Goal: Task Accomplishment & Management: Manage account settings

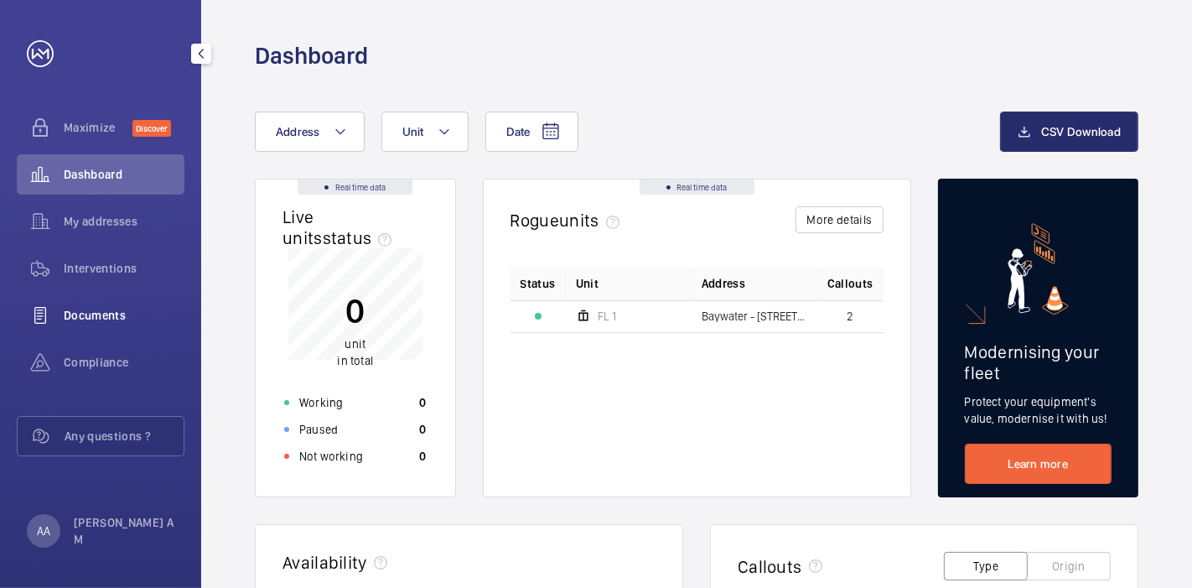
click at [108, 311] on span "Documents" at bounding box center [124, 315] width 121 height 17
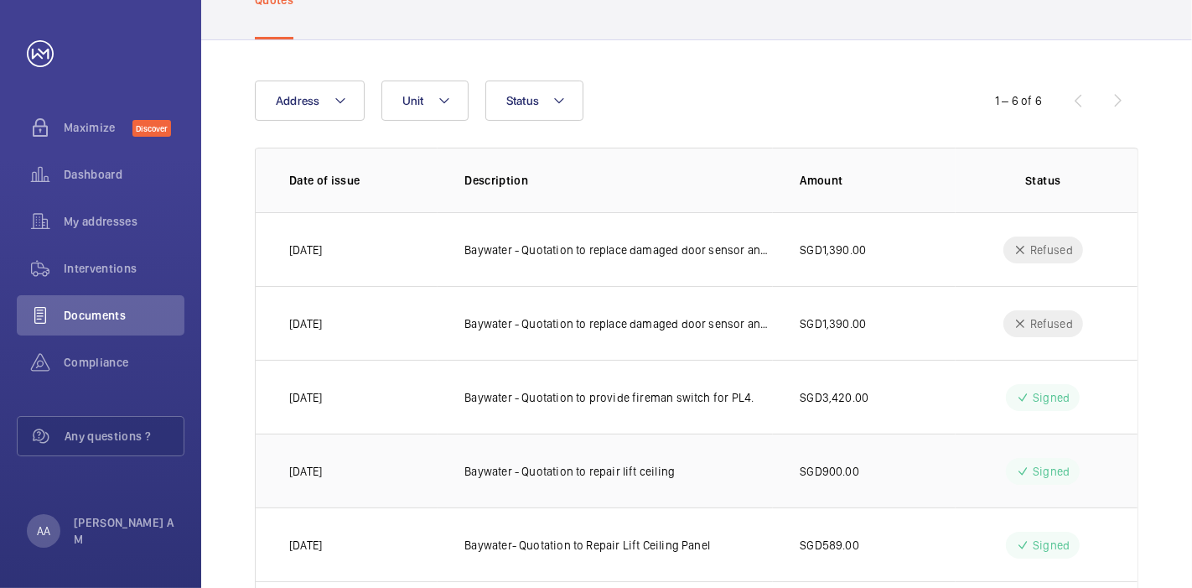
scroll to position [218, 0]
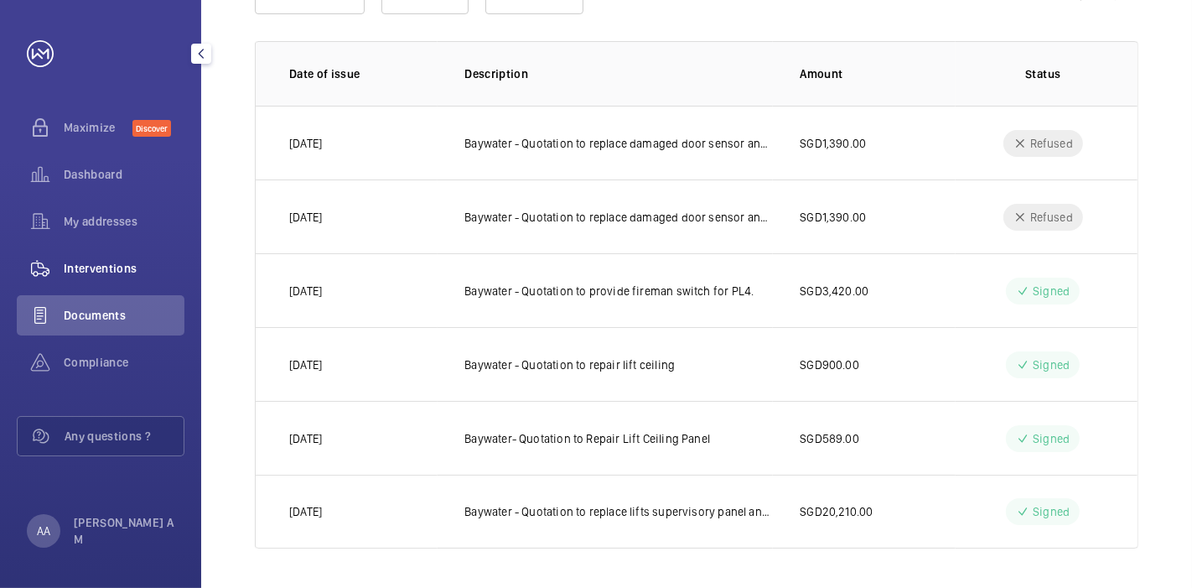
click at [155, 255] on div "Interventions" at bounding box center [101, 268] width 168 height 40
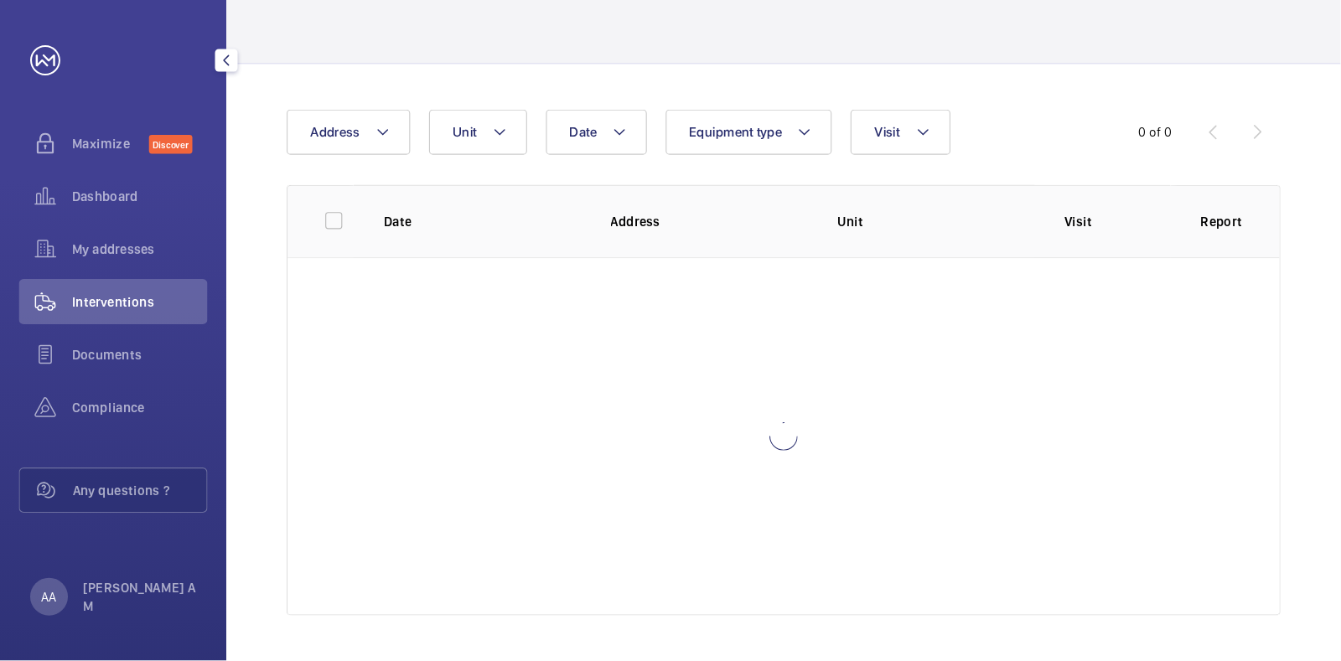
scroll to position [94, 0]
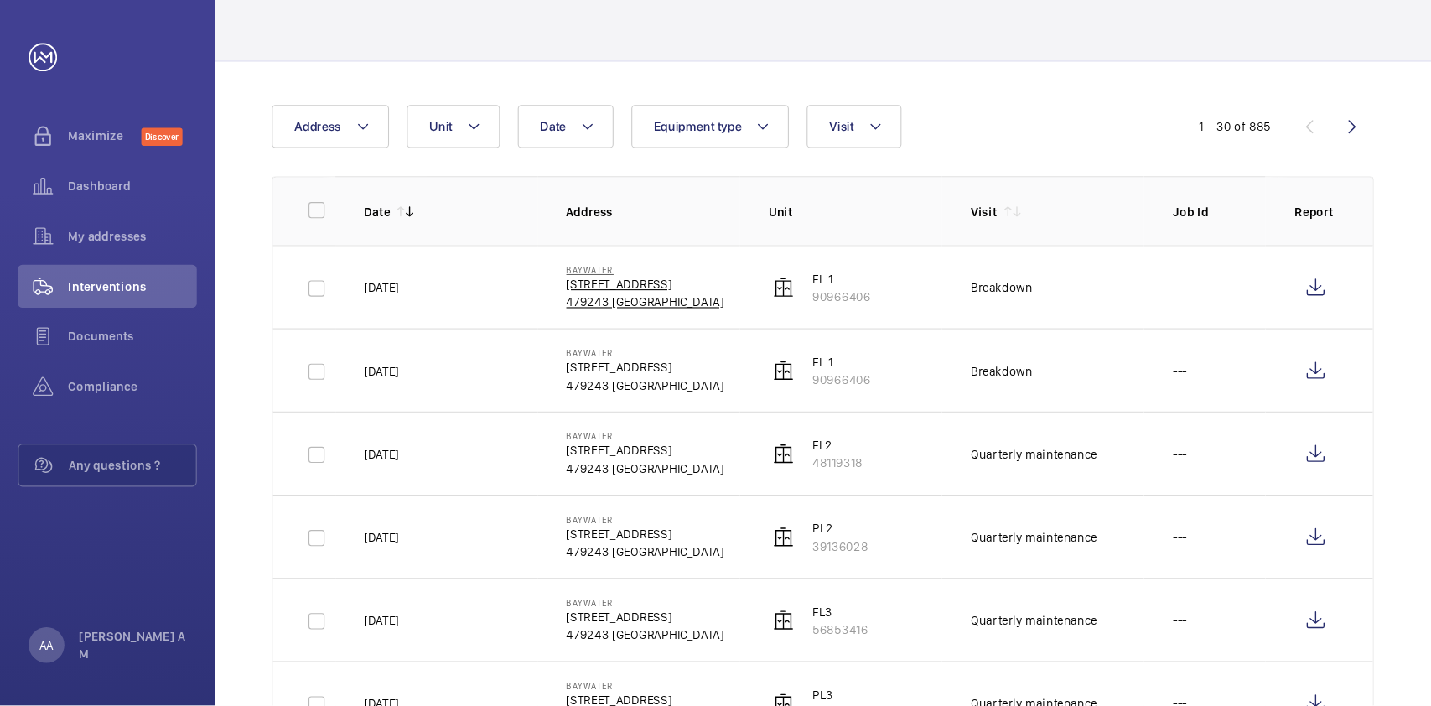
scroll to position [94, 0]
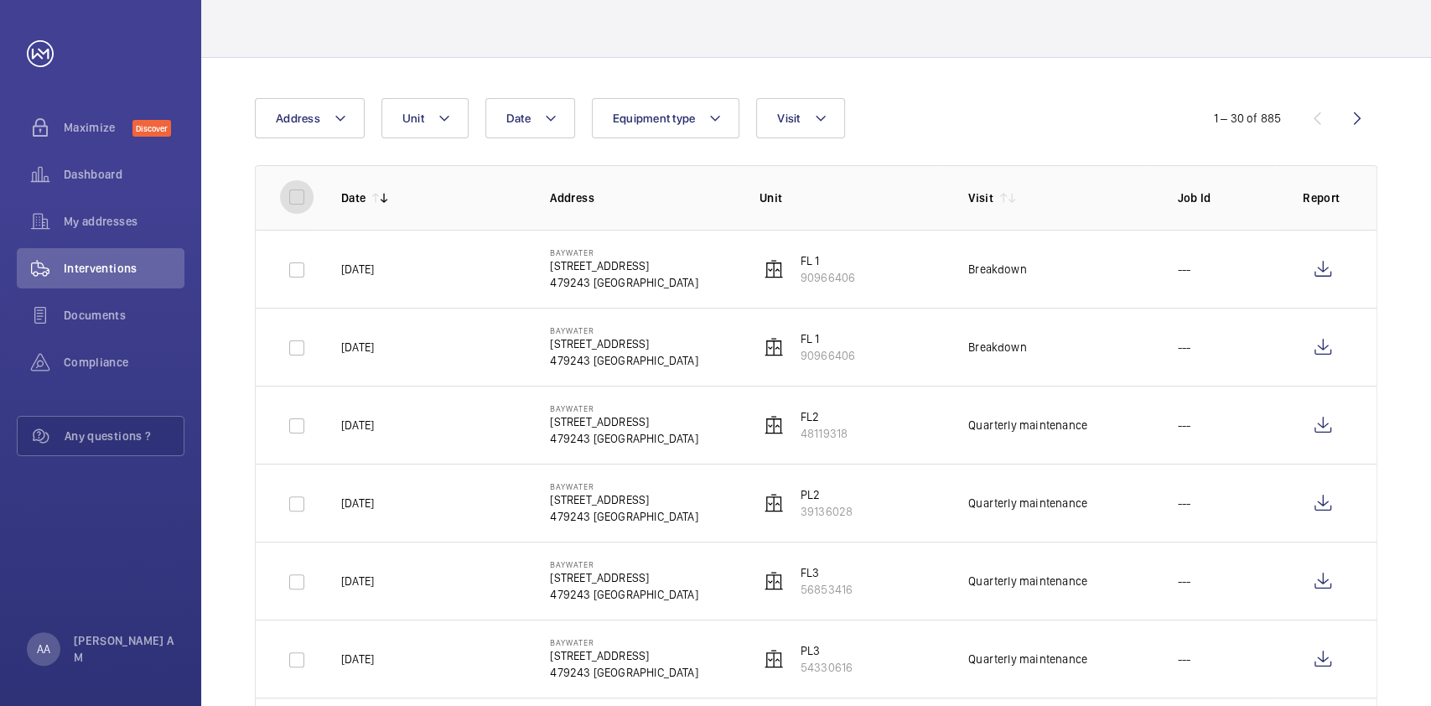
click at [293, 197] on input "checkbox" at bounding box center [297, 197] width 34 height 34
checkbox input "true"
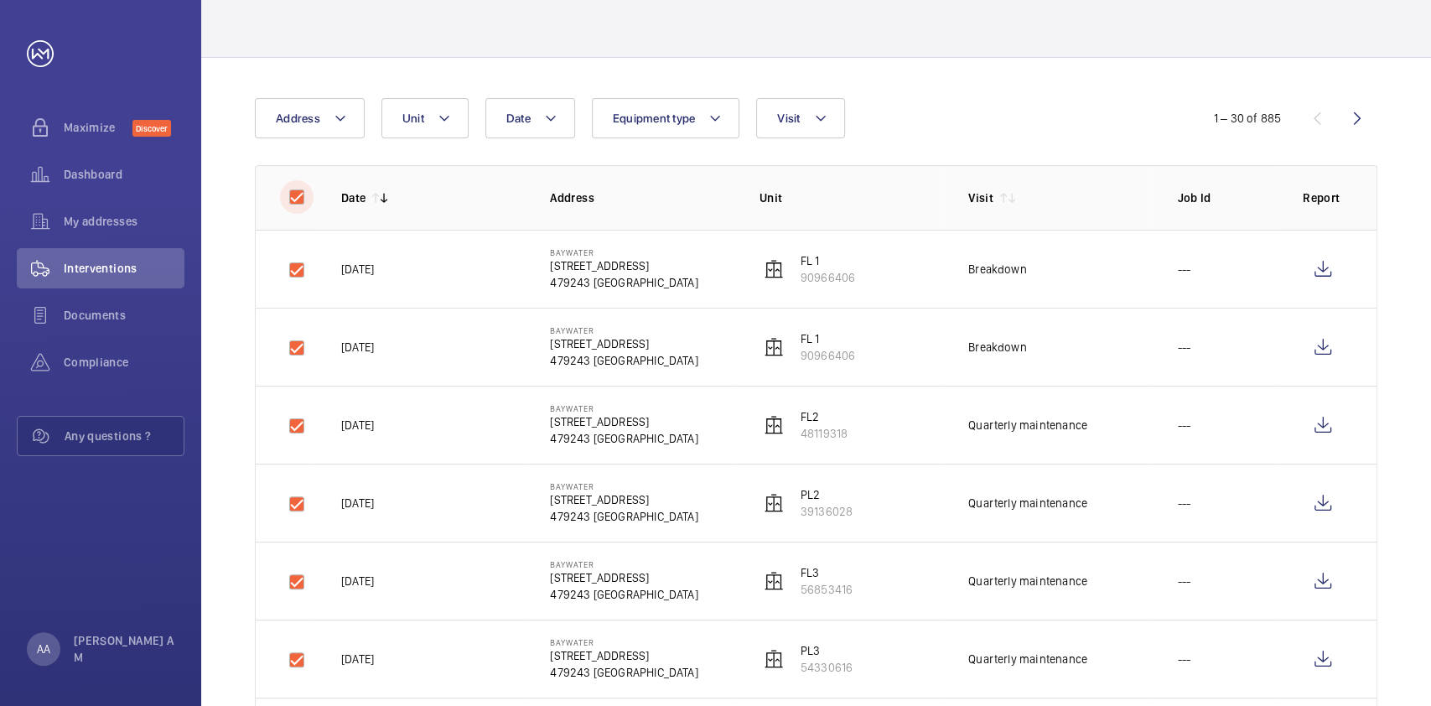
checkbox input "true"
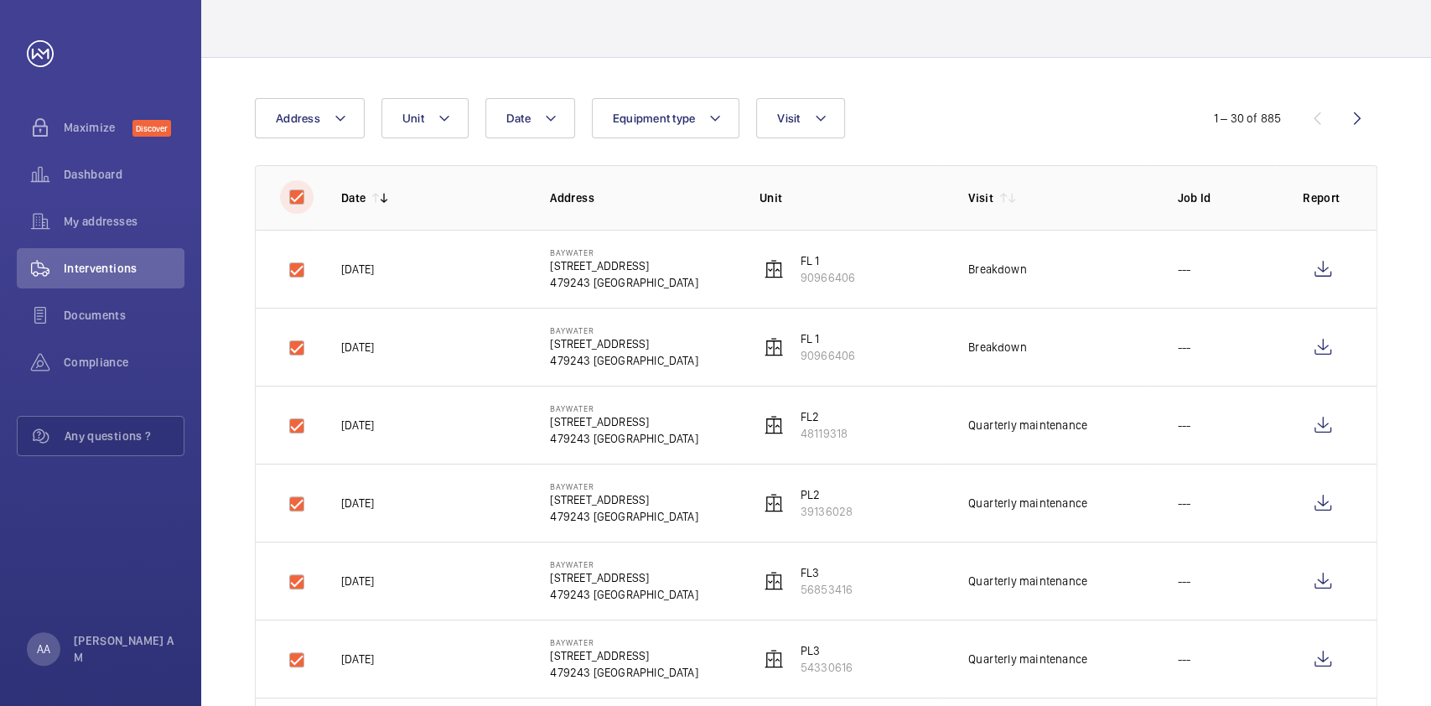
checkbox input "true"
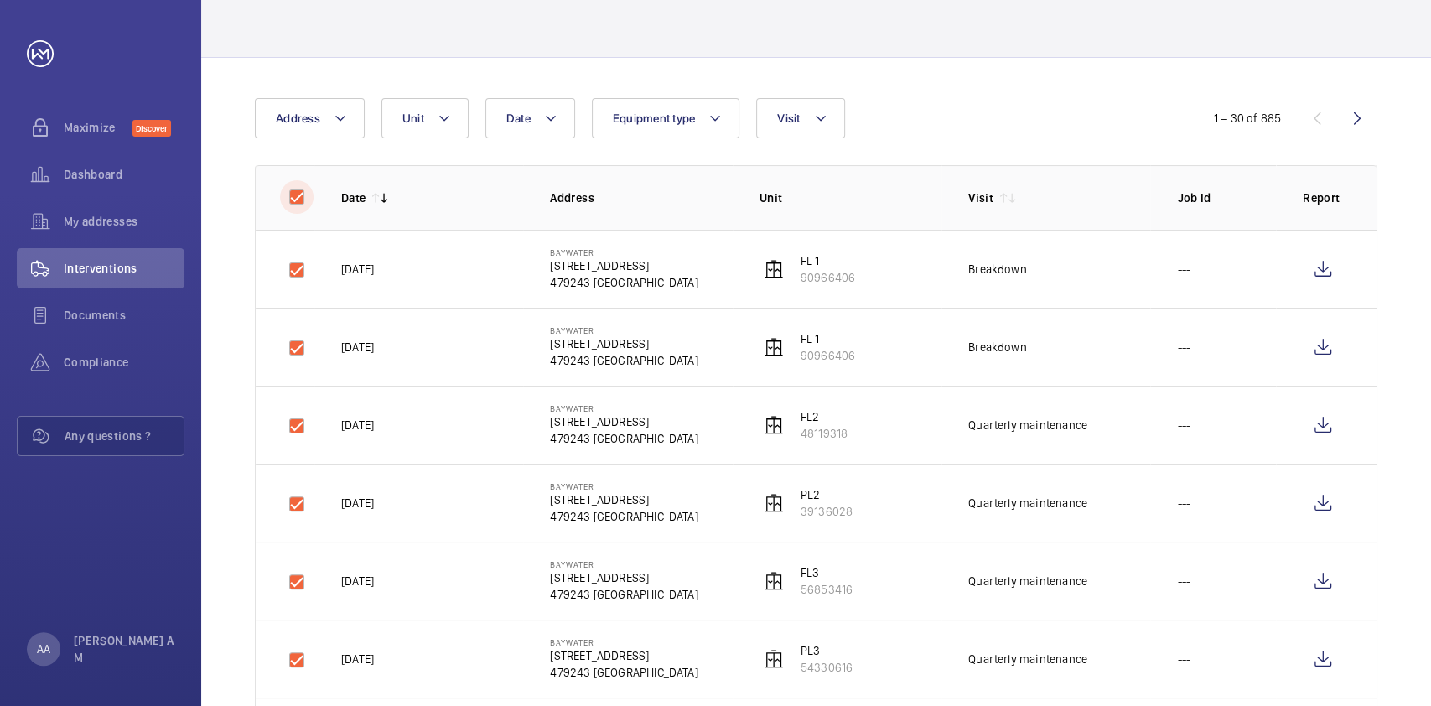
checkbox input "true"
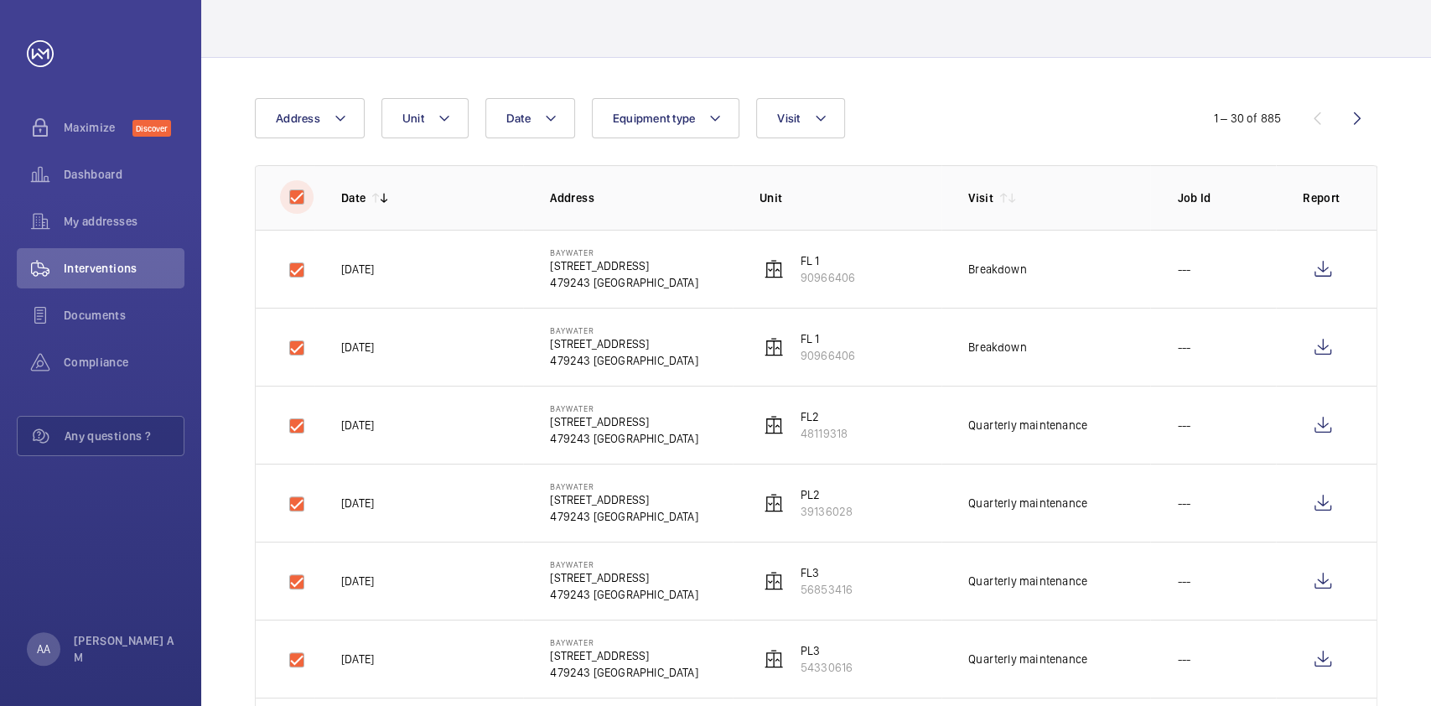
checkbox input "true"
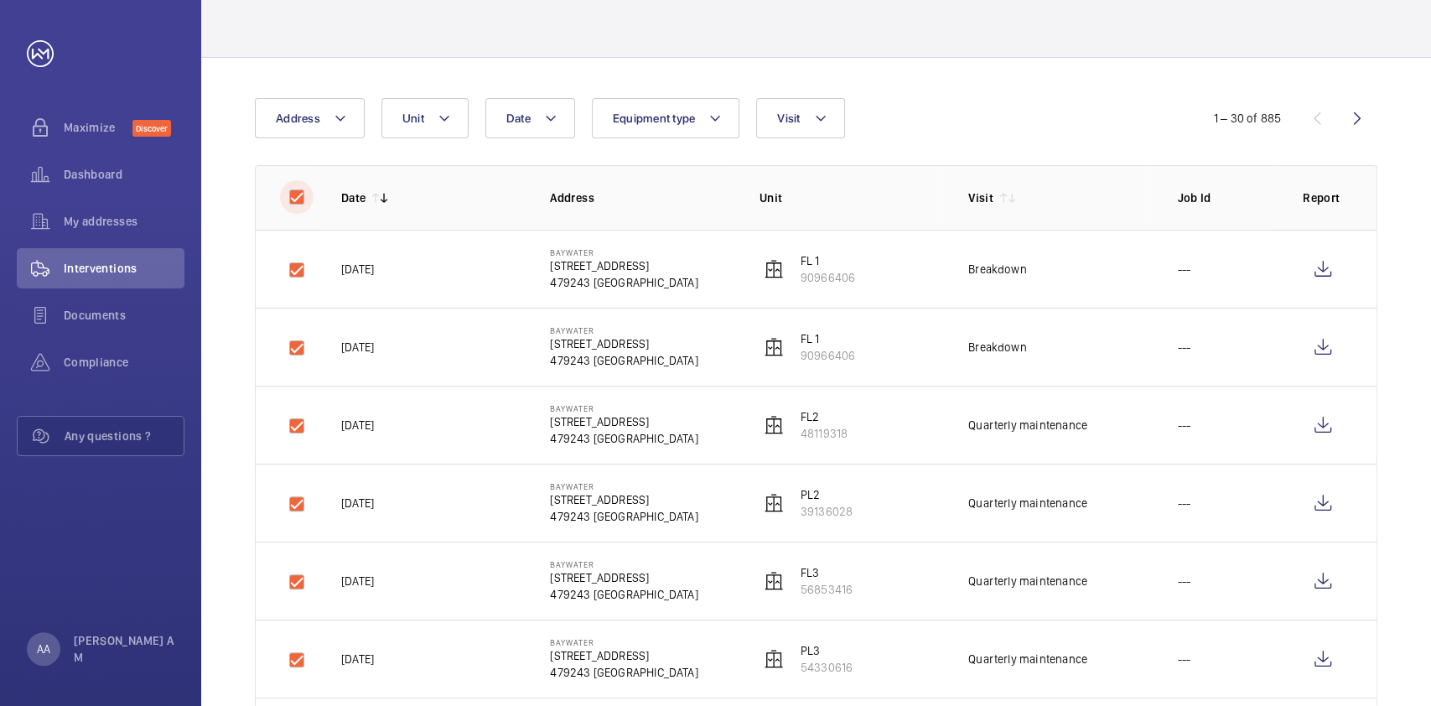
checkbox input "true"
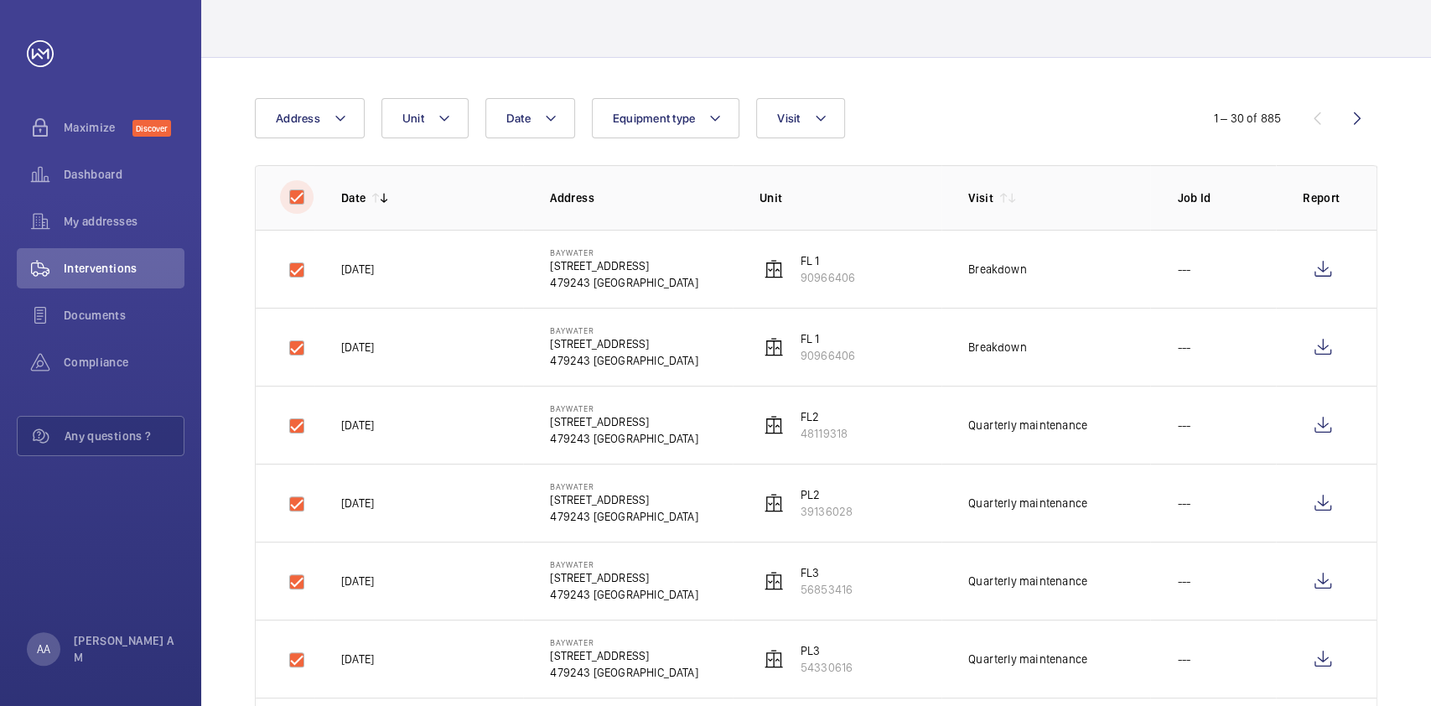
checkbox input "true"
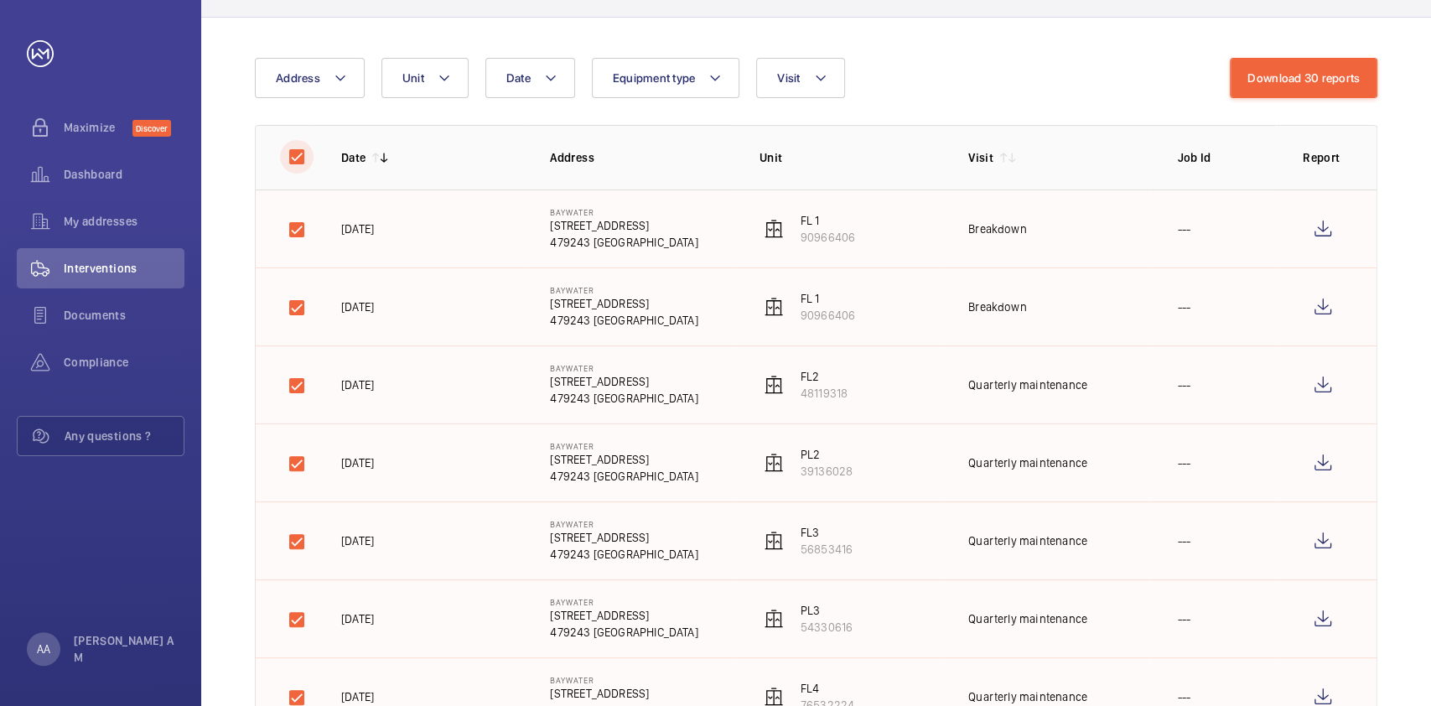
scroll to position [0, 0]
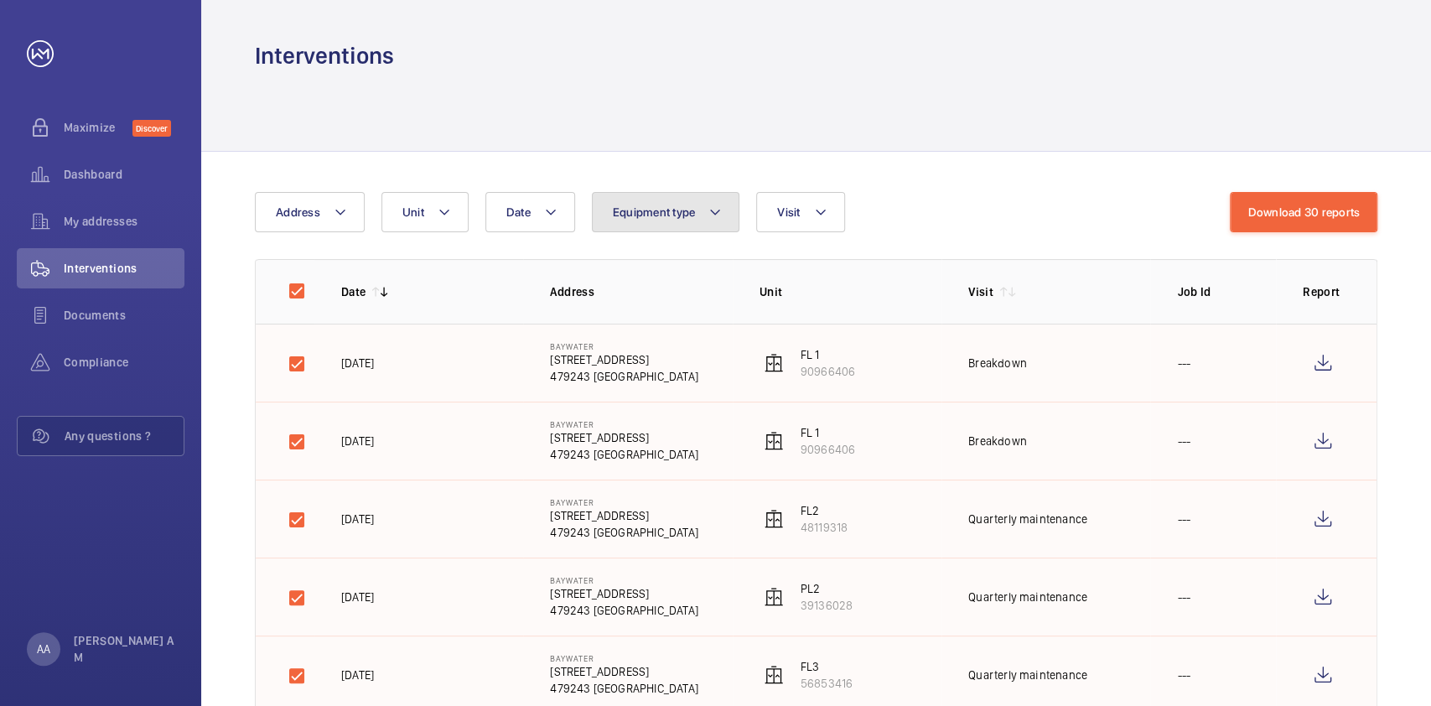
click at [697, 219] on button "Equipment type" at bounding box center [666, 212] width 148 height 40
